Goal: Task Accomplishment & Management: Manage account settings

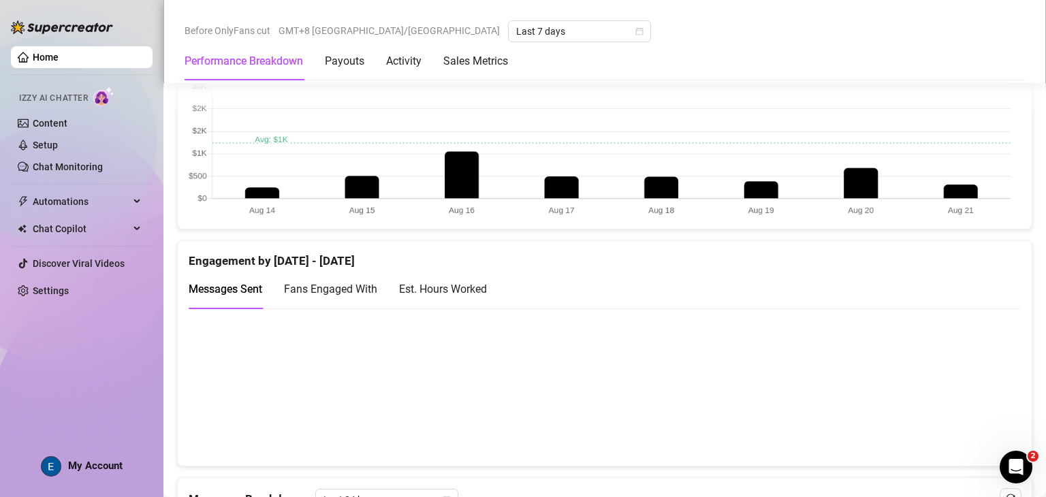
scroll to position [782, 0]
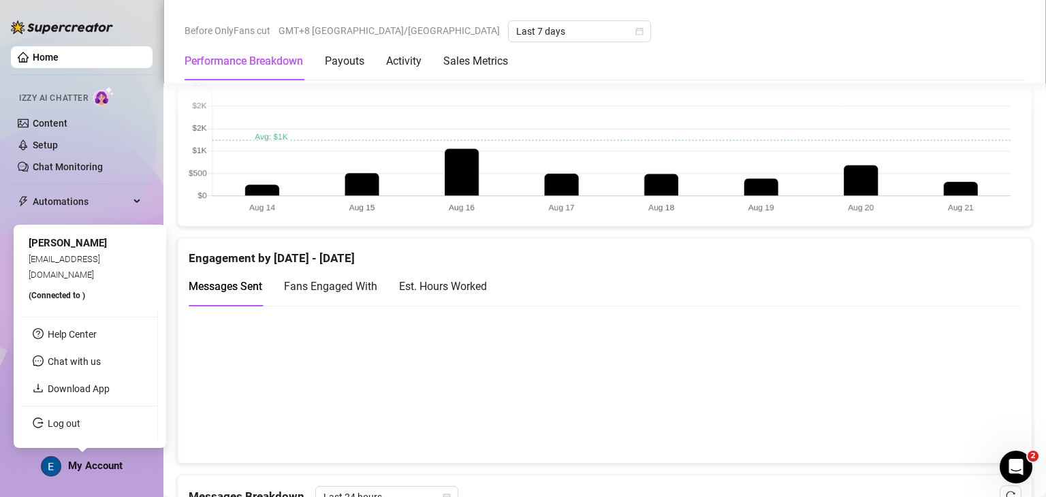
click at [110, 464] on span "My Account" at bounding box center [95, 466] width 54 height 12
click at [80, 418] on link "Log out" at bounding box center [64, 423] width 33 height 11
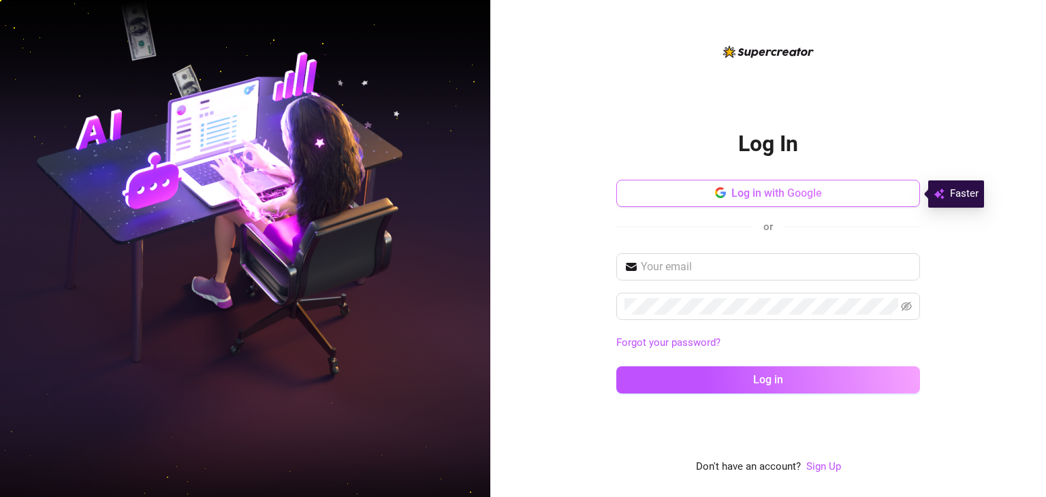
click at [704, 191] on button "Log in with Google" at bounding box center [768, 193] width 304 height 27
